Goal: Information Seeking & Learning: Learn about a topic

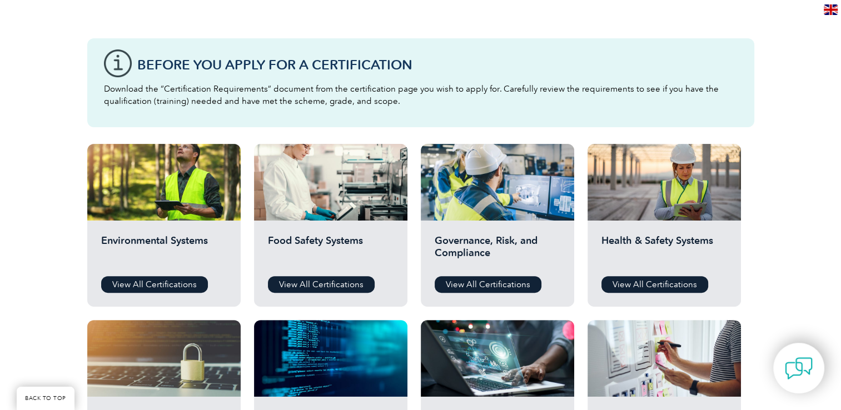
scroll to position [278, 0]
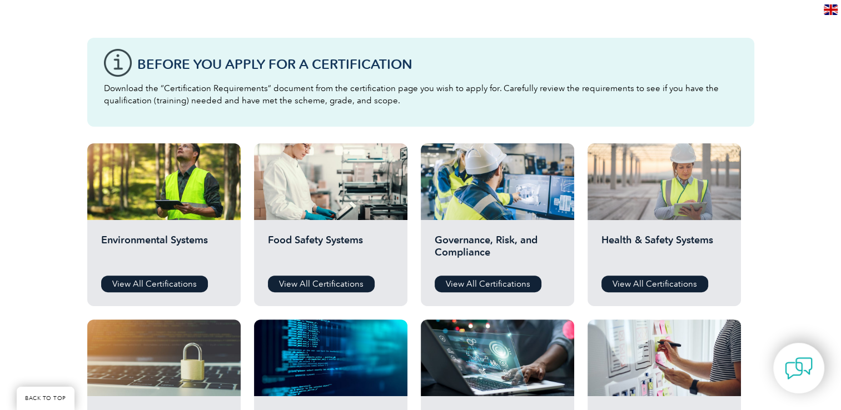
click at [636, 200] on div at bounding box center [664, 181] width 153 height 77
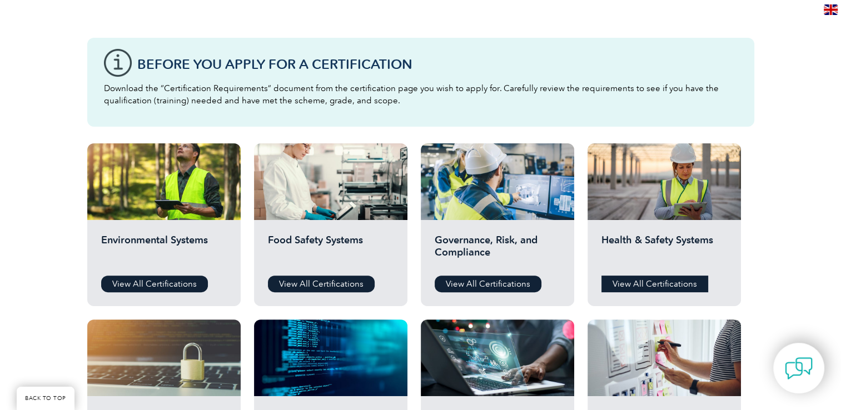
click at [641, 283] on link "View All Certifications" at bounding box center [654, 284] width 107 height 17
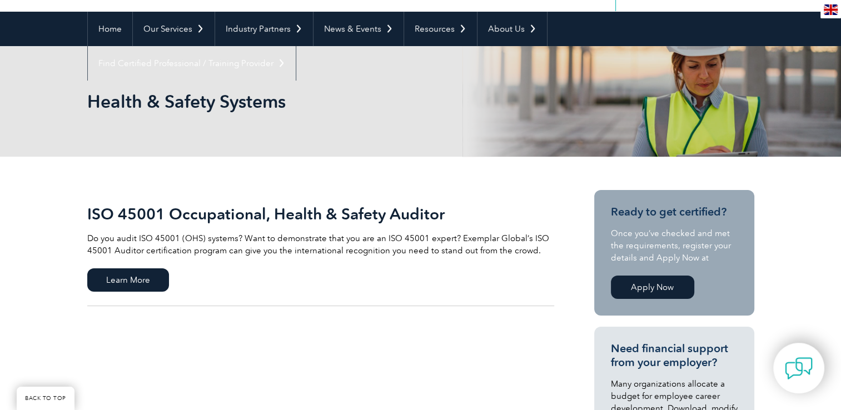
scroll to position [111, 0]
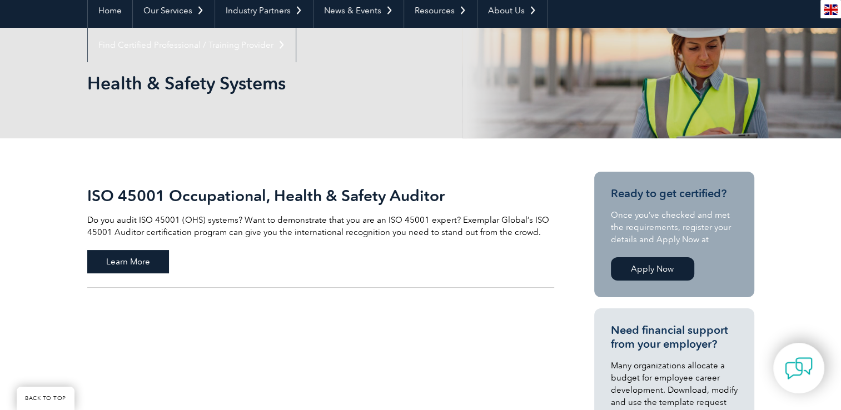
click at [145, 258] on span "Learn More" at bounding box center [128, 261] width 82 height 23
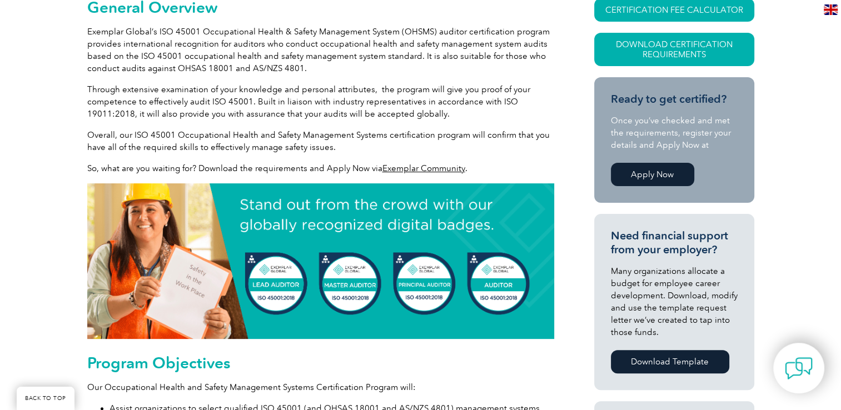
scroll to position [297, 0]
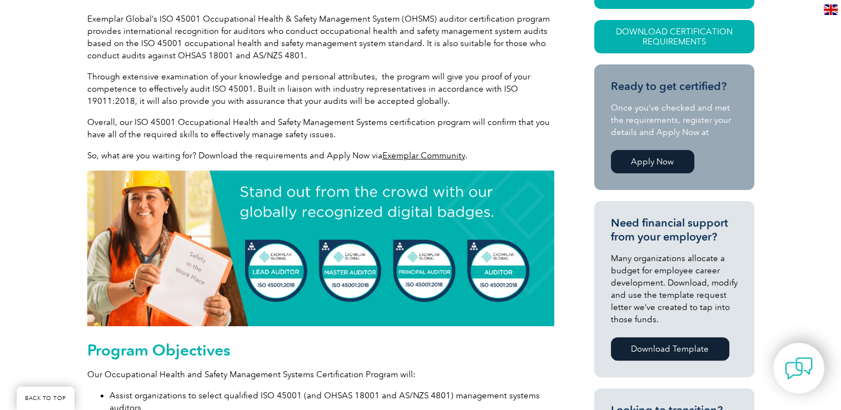
click at [417, 152] on link "Exemplar Community" at bounding box center [423, 156] width 83 height 10
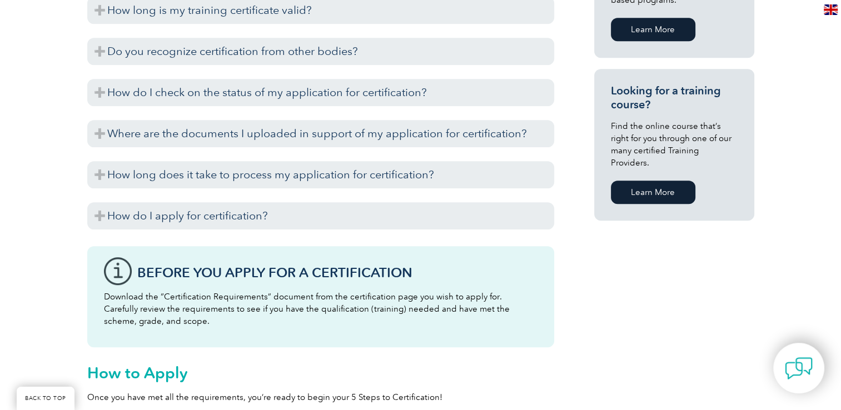
scroll to position [1112, 0]
